Goal: Information Seeking & Learning: Learn about a topic

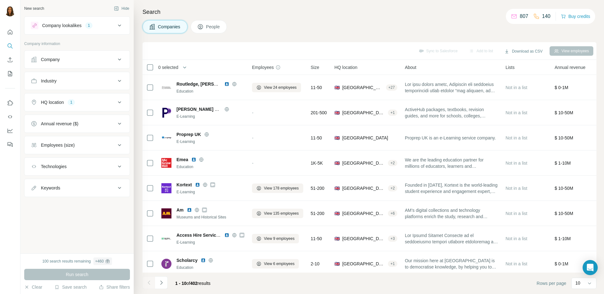
click at [98, 60] on div "Company" at bounding box center [73, 59] width 85 height 6
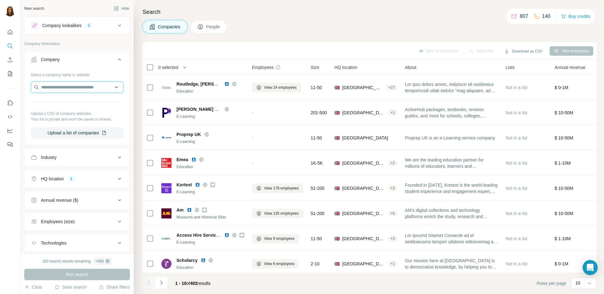
click at [64, 85] on input "text" at bounding box center [77, 87] width 93 height 11
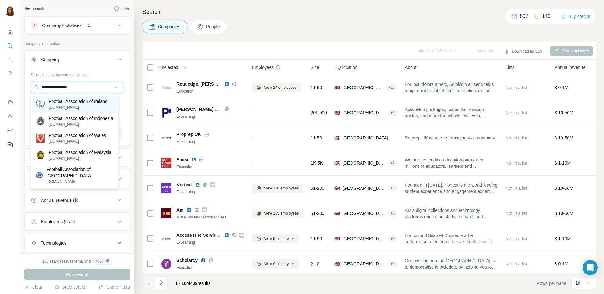
type input "**********"
click at [71, 105] on p "[DOMAIN_NAME]" at bounding box center [78, 107] width 59 height 6
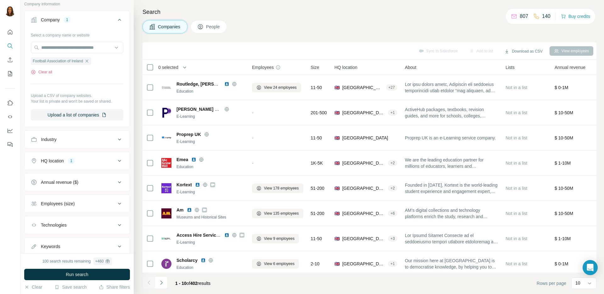
scroll to position [60, 0]
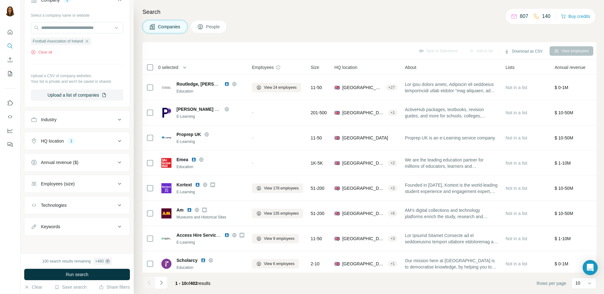
click at [116, 140] on icon at bounding box center [120, 141] width 8 height 8
click at [60, 154] on input "text" at bounding box center [77, 156] width 93 height 11
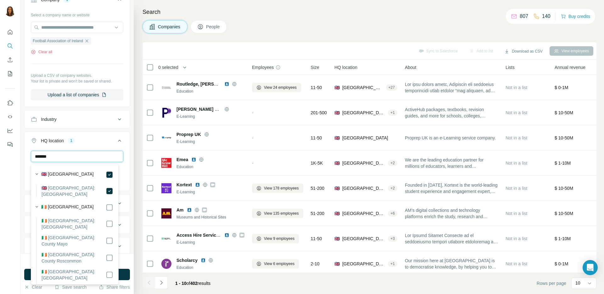
type input "*******"
click at [75, 206] on div "🇮🇪 Ireland" at bounding box center [77, 208] width 72 height 8
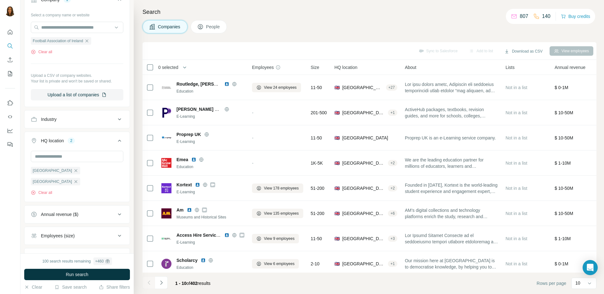
click at [22, 229] on div "New search Hide Company lookalikes 1 Company information Company 1 Select a com…" at bounding box center [76, 126] width 113 height 253
click at [74, 273] on span "Run search" at bounding box center [77, 274] width 23 height 6
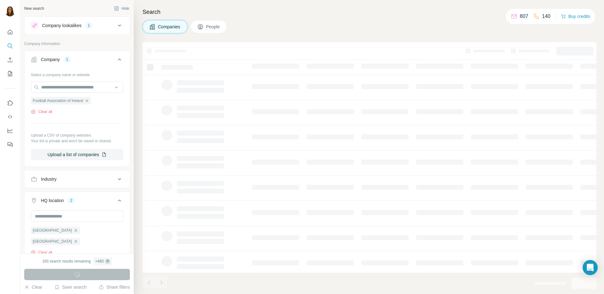
click at [118, 26] on icon at bounding box center [119, 26] width 3 height 2
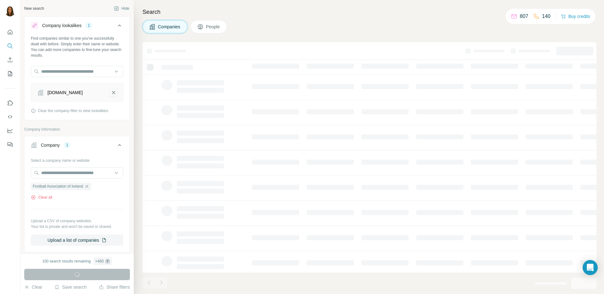
click at [112, 93] on button "perlego.com-remove-button" at bounding box center [113, 92] width 9 height 9
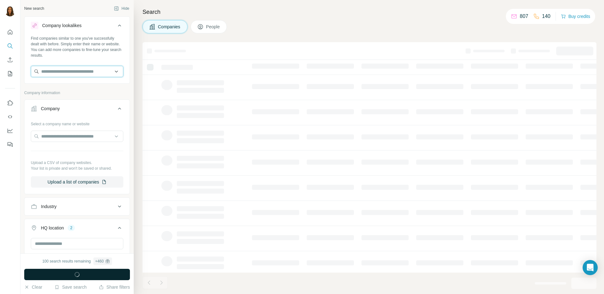
click at [80, 70] on input "text" at bounding box center [77, 71] width 93 height 11
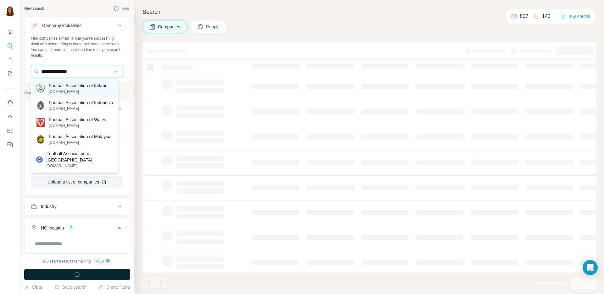
type input "**********"
click at [67, 92] on p "[DOMAIN_NAME]" at bounding box center [78, 92] width 59 height 6
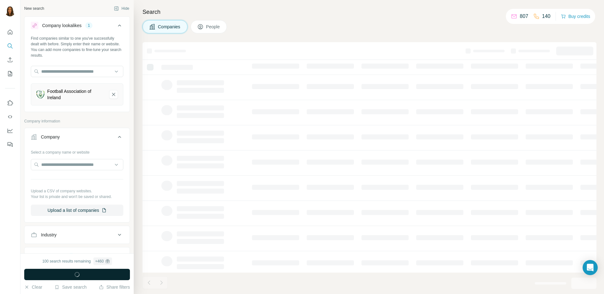
click at [118, 137] on icon at bounding box center [119, 137] width 3 height 2
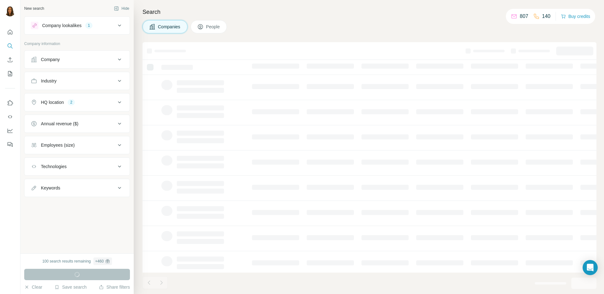
click at [116, 27] on icon at bounding box center [120, 26] width 8 height 8
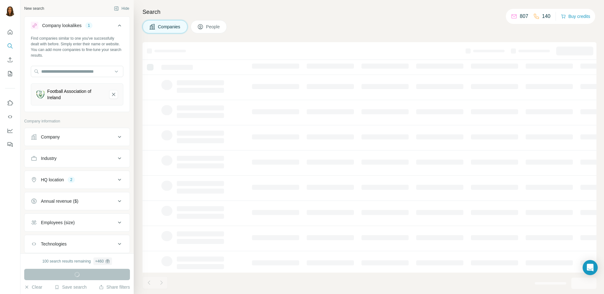
click at [137, 58] on div "Search Companies People" at bounding box center [369, 147] width 470 height 294
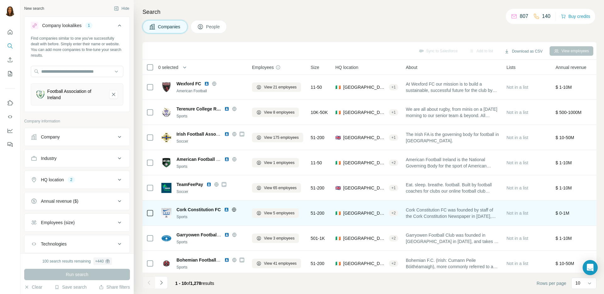
scroll to position [58, 0]
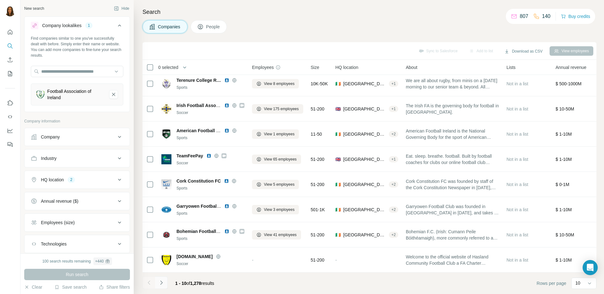
click at [162, 282] on icon "Navigate to next page" at bounding box center [161, 282] width 6 height 6
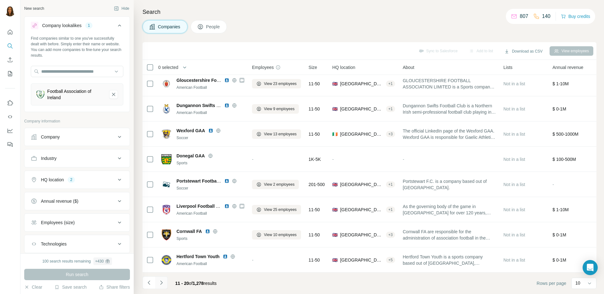
click at [162, 282] on icon "Navigate to next page" at bounding box center [161, 282] width 6 height 6
